Goal: Task Accomplishment & Management: Use online tool/utility

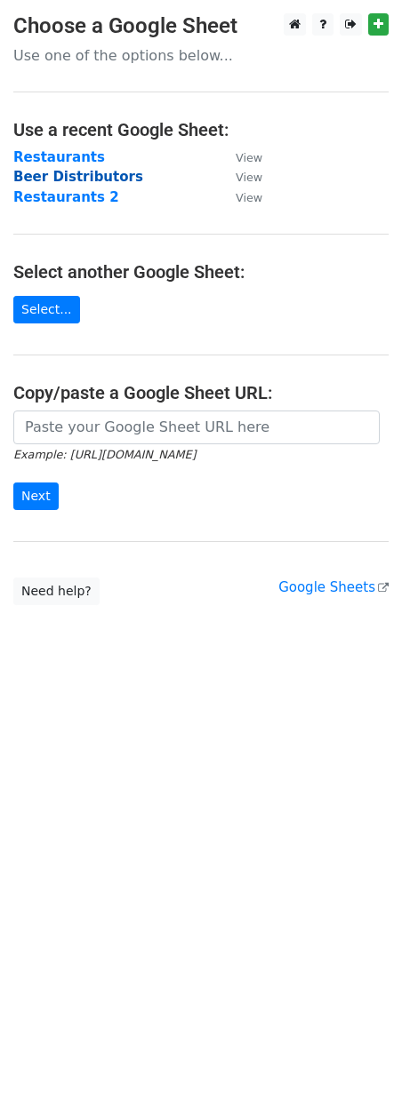
click at [68, 176] on strong "Beer Distributors" at bounding box center [78, 177] width 130 height 16
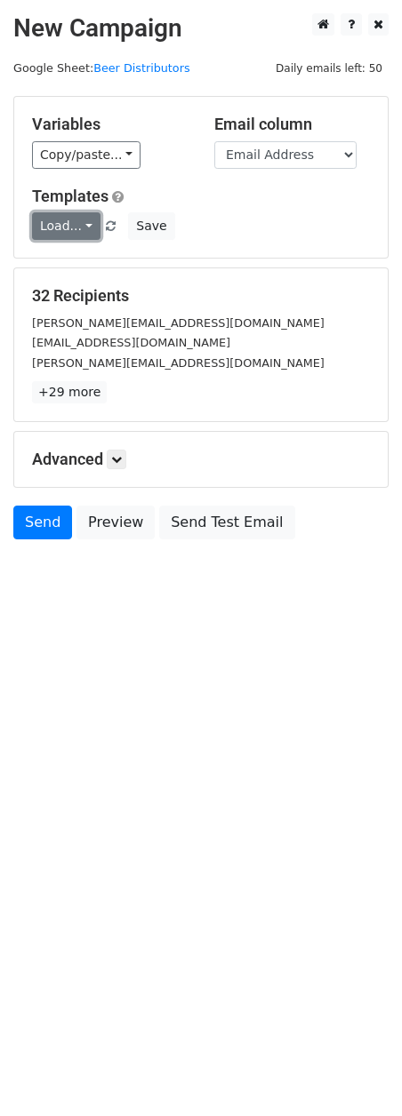
click at [71, 233] on link "Load..." at bounding box center [66, 226] width 68 height 28
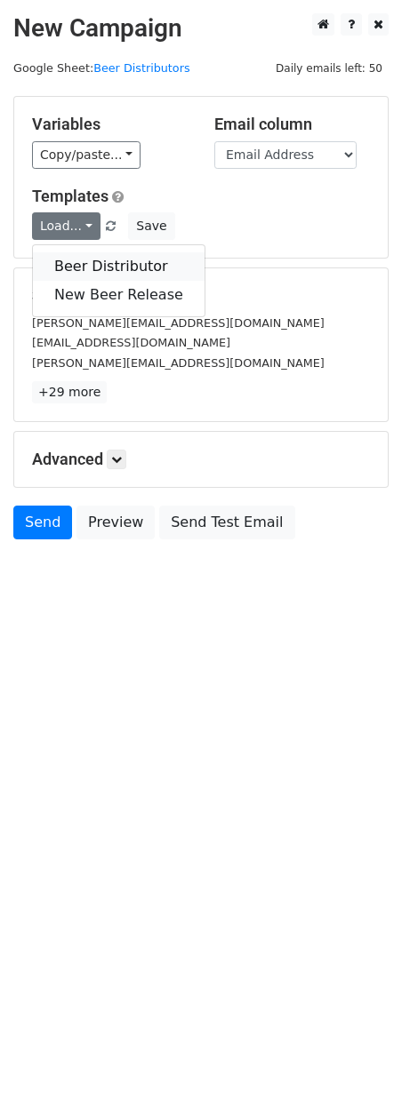
click at [105, 268] on link "Beer Distributor" at bounding box center [118, 266] width 171 height 28
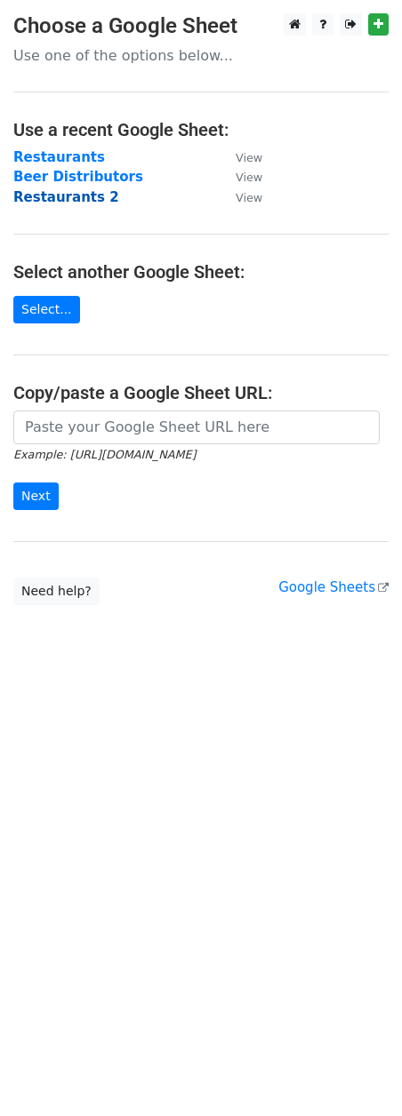
click at [64, 199] on strong "Restaurants 2" at bounding box center [66, 197] width 106 height 16
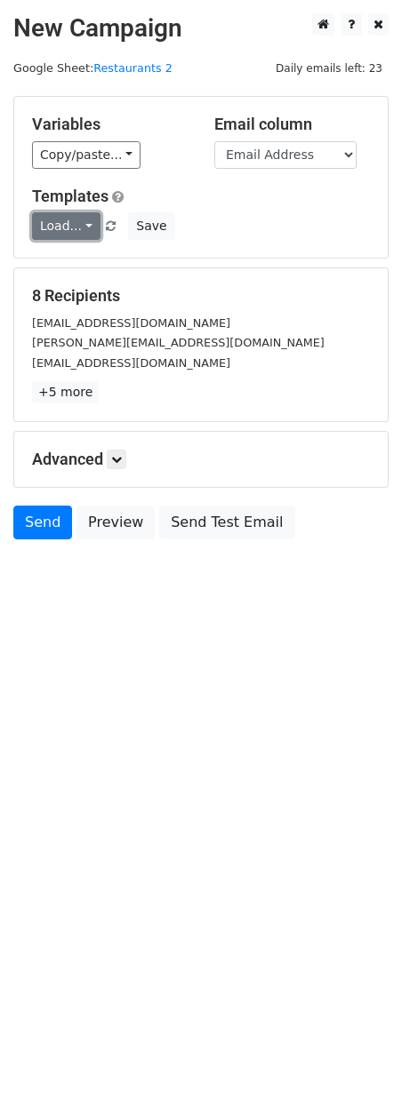
click at [82, 220] on link "Load..." at bounding box center [66, 226] width 68 height 28
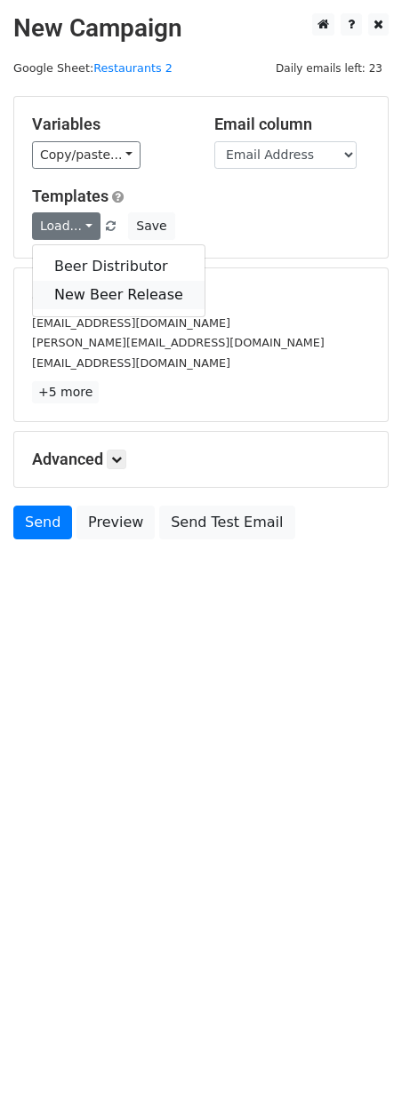
click at [119, 297] on link "New Beer Release" at bounding box center [118, 295] width 171 height 28
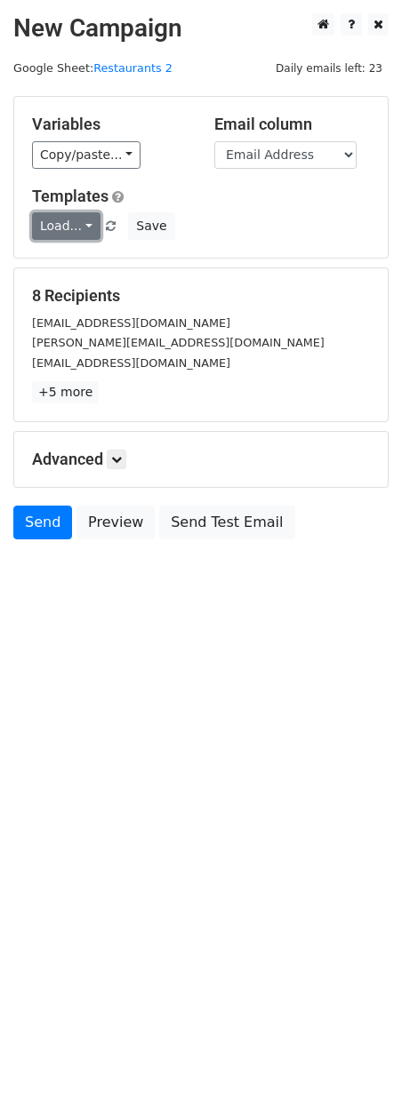
click at [67, 226] on link "Load..." at bounding box center [66, 226] width 68 height 28
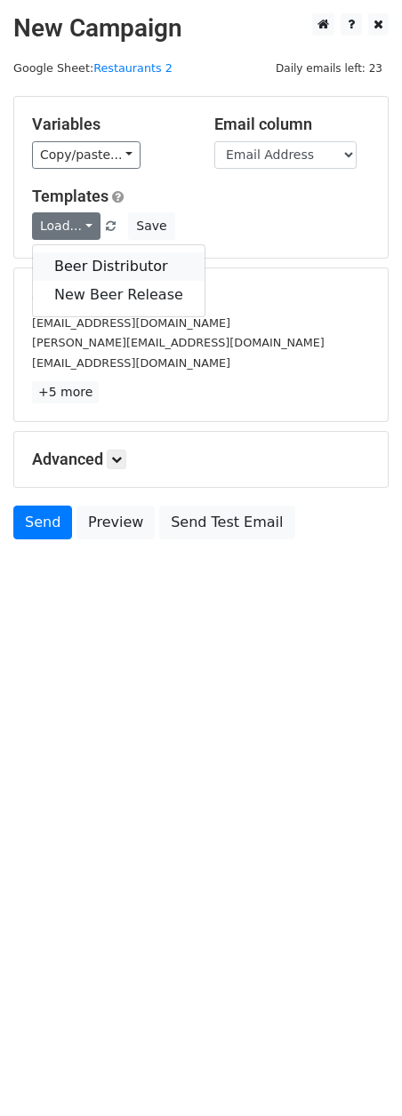
click at [72, 262] on link "Beer Distributor" at bounding box center [118, 266] width 171 height 28
